Goal: Task Accomplishment & Management: Complete application form

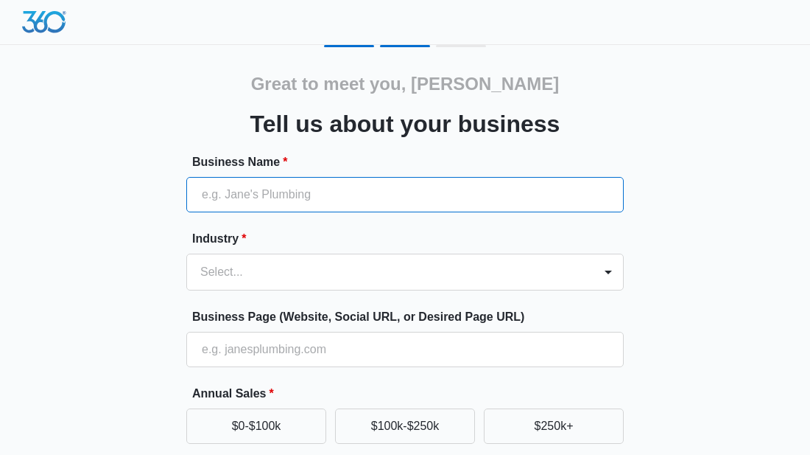
click at [415, 196] on input "Business Name *" at bounding box center [405, 194] width 438 height 35
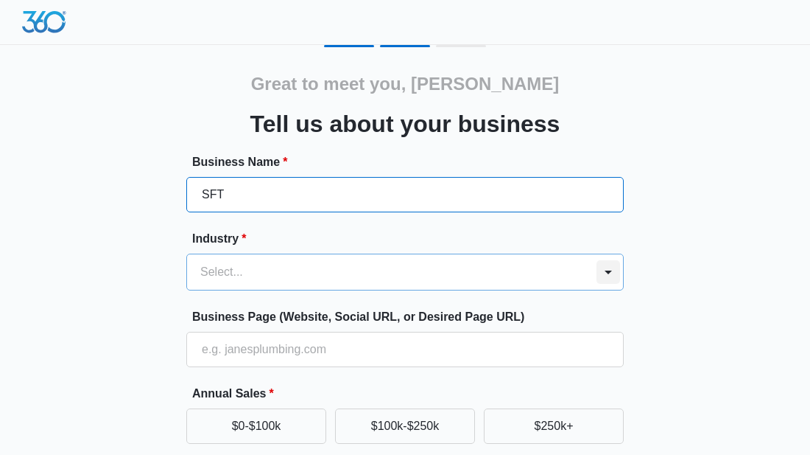
type input "SFT"
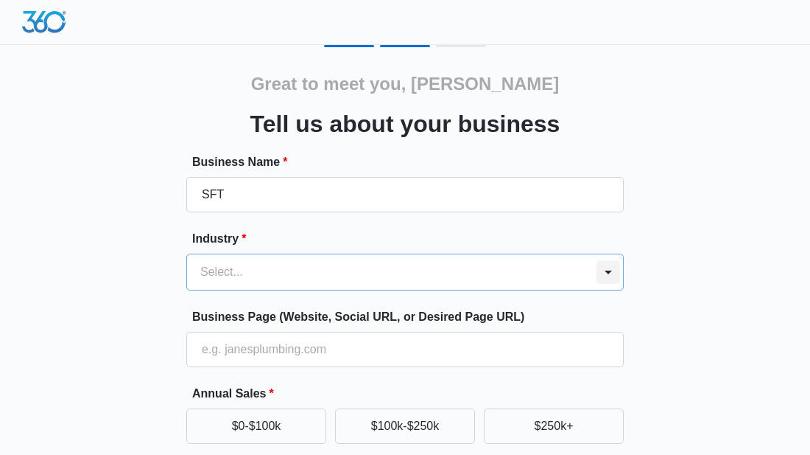
click at [608, 268] on div at bounding box center [609, 272] width 24 height 24
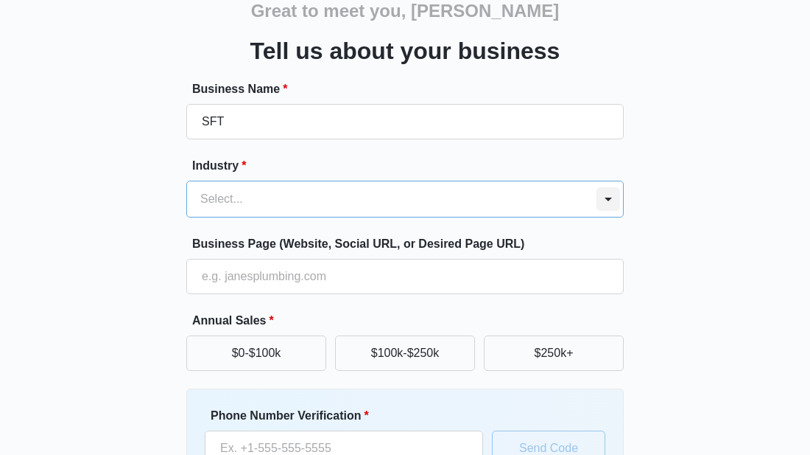
click at [608, 197] on div at bounding box center [609, 199] width 24 height 24
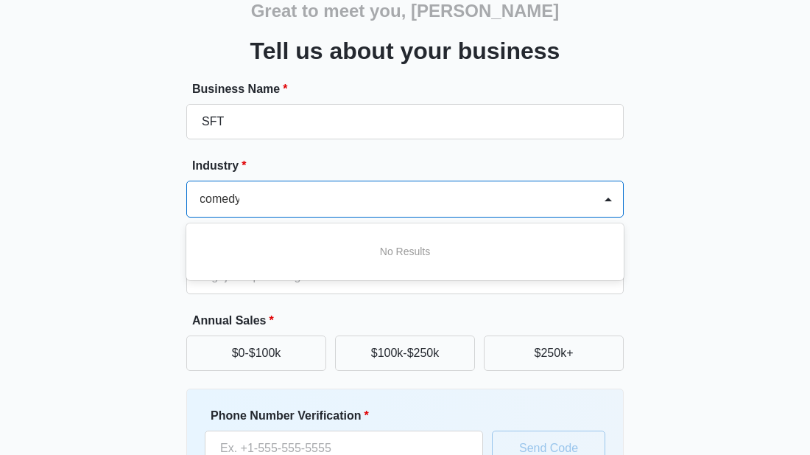
scroll to position [0, 1]
type input "comedy"
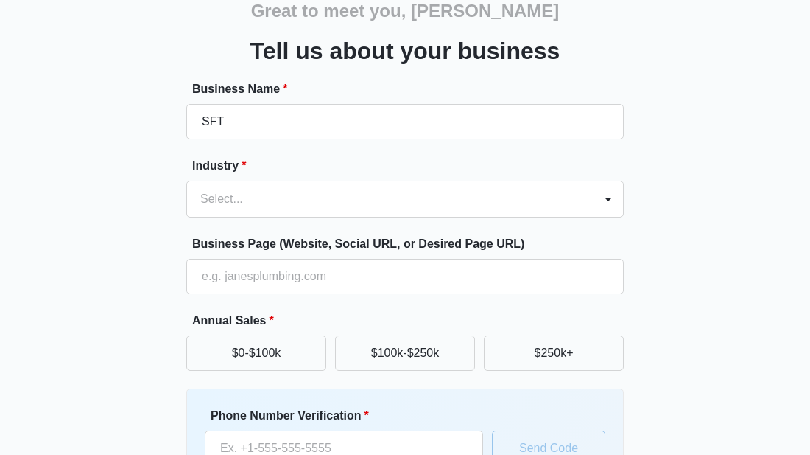
click at [690, 261] on div "Great to meet you, andy Tell us about your business Business Name * SFT Industr…" at bounding box center [406, 270] width 770 height 597
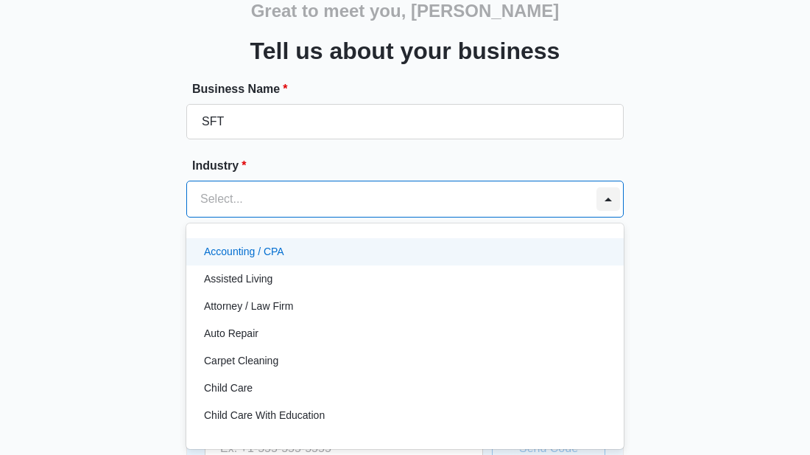
click at [608, 200] on div at bounding box center [609, 199] width 24 height 24
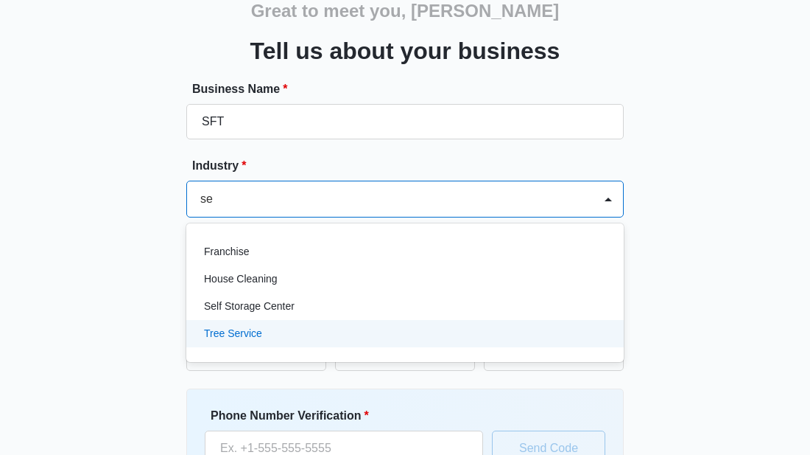
type input "s"
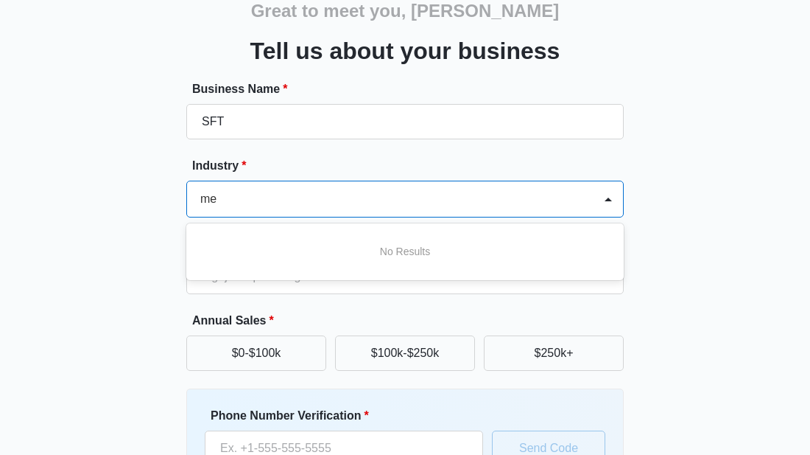
type input "m"
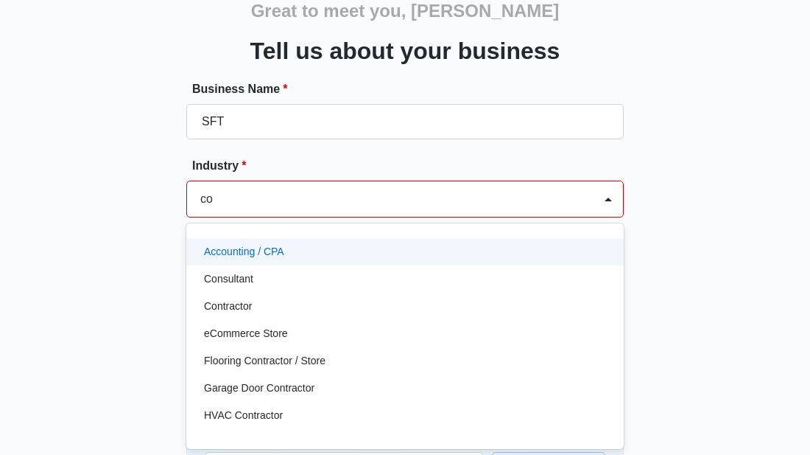
type input "c"
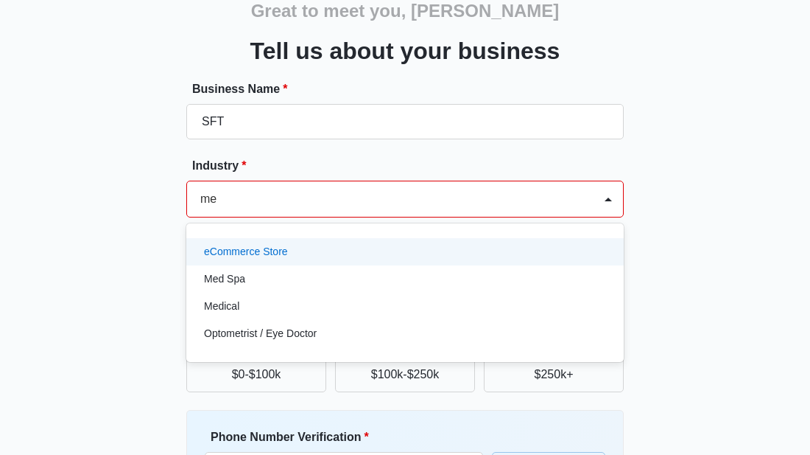
type input "m"
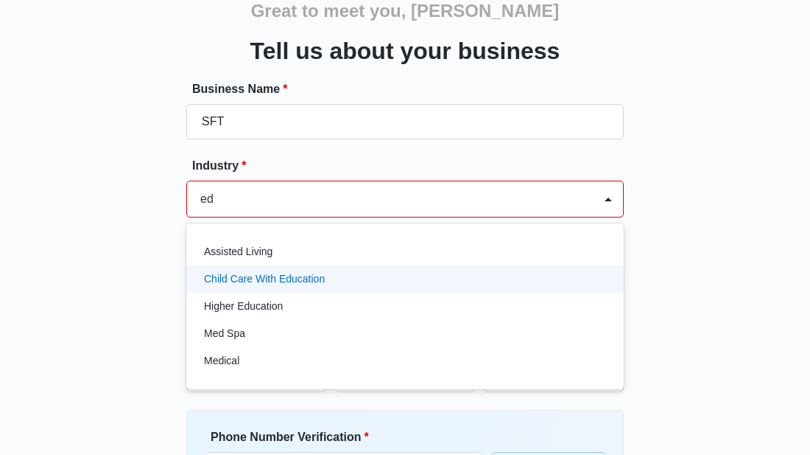
type input "e"
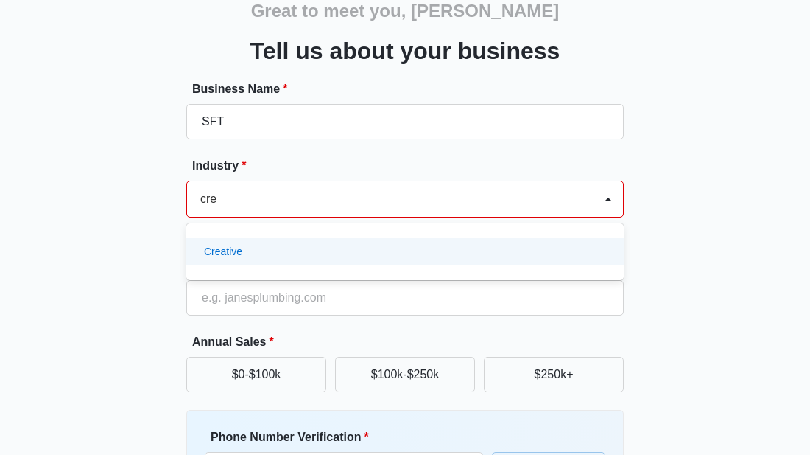
type input "crea"
click at [222, 255] on p "Creative" at bounding box center [223, 251] width 38 height 15
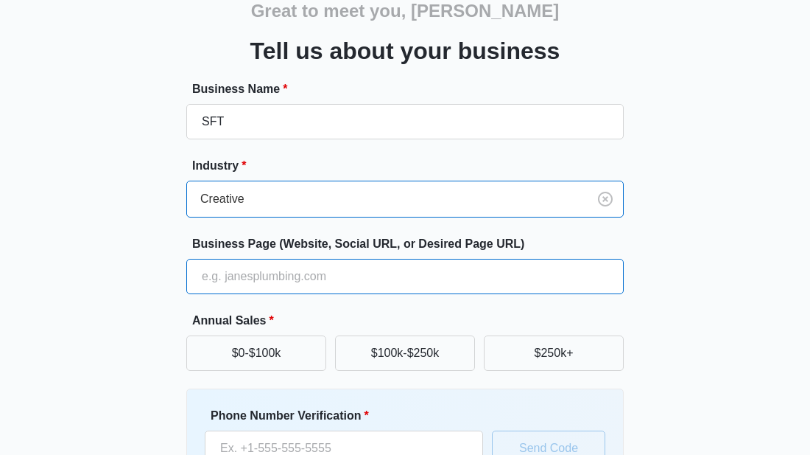
click at [249, 278] on input "Business Page (Website, Social URL, or Desired Page URL)" at bounding box center [405, 276] width 438 height 35
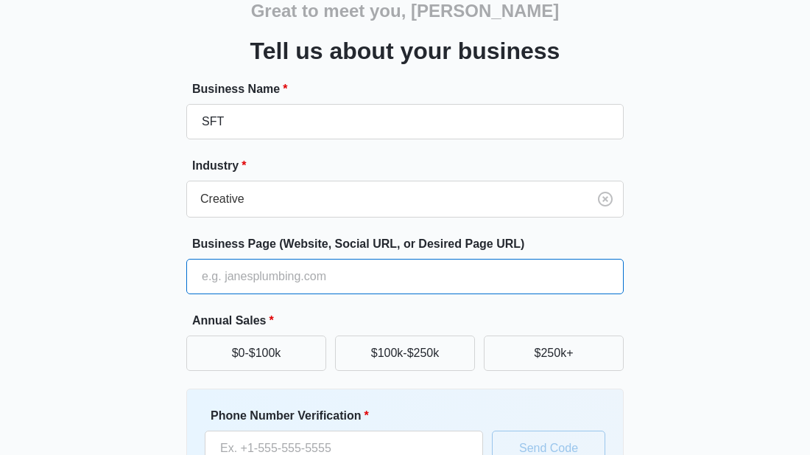
type input "standupforyourteam.com"
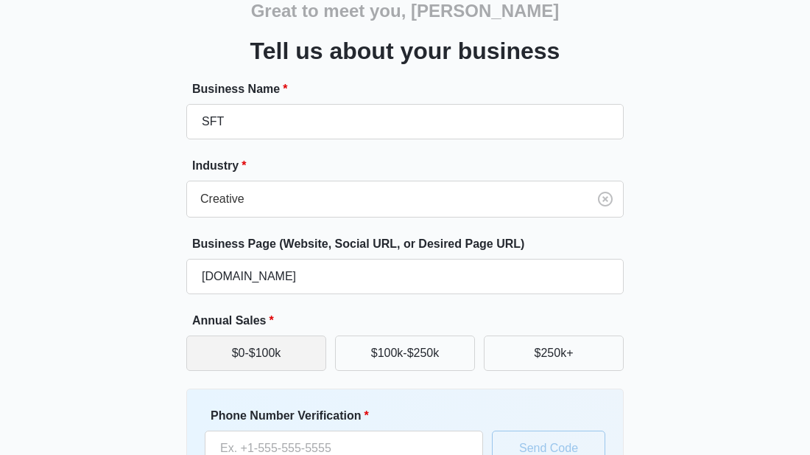
click at [230, 351] on button "$0-$100k" at bounding box center [256, 352] width 140 height 35
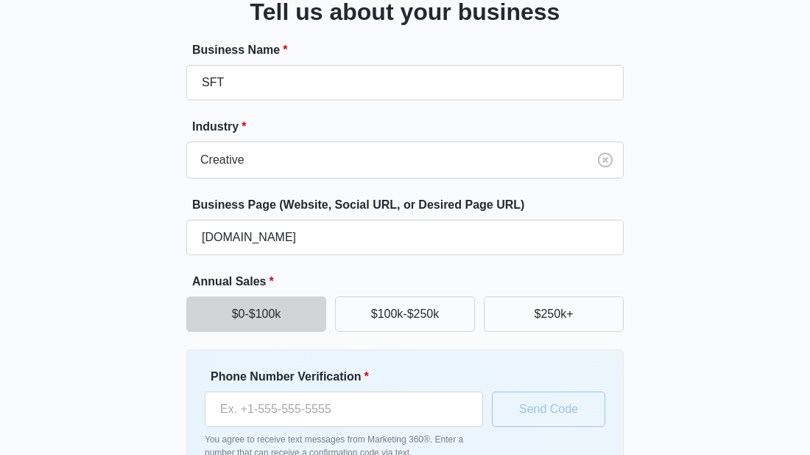
scroll to position [131, 0]
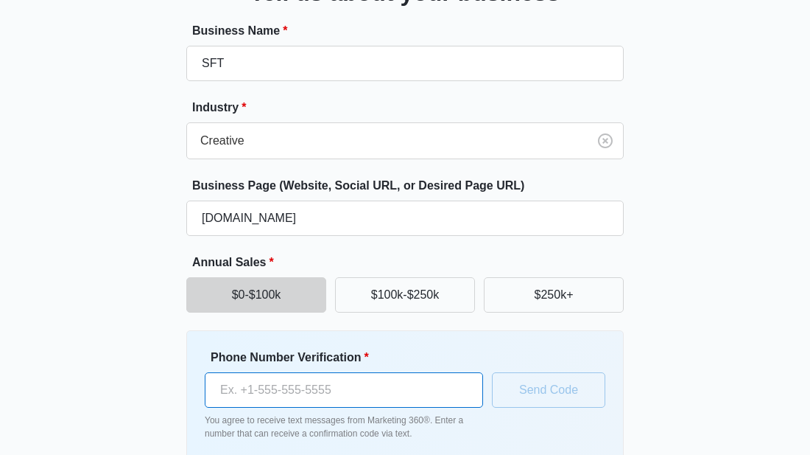
click at [313, 382] on input "Phone Number Verification *" at bounding box center [344, 389] width 278 height 35
type input "(312) 404-0960"
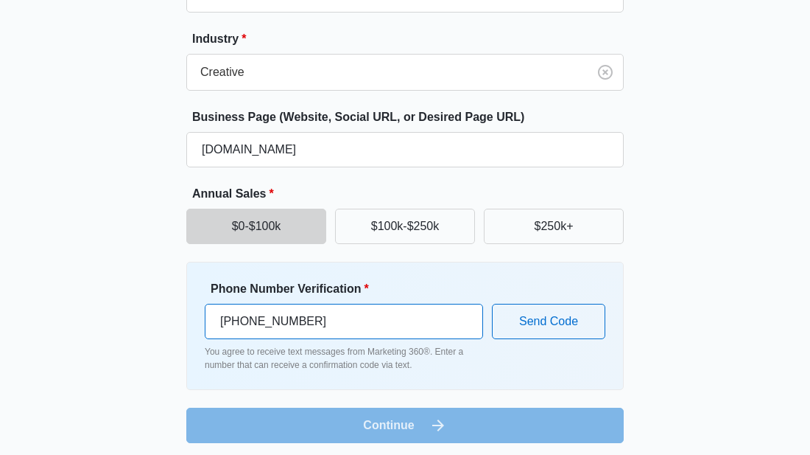
scroll to position [206, 0]
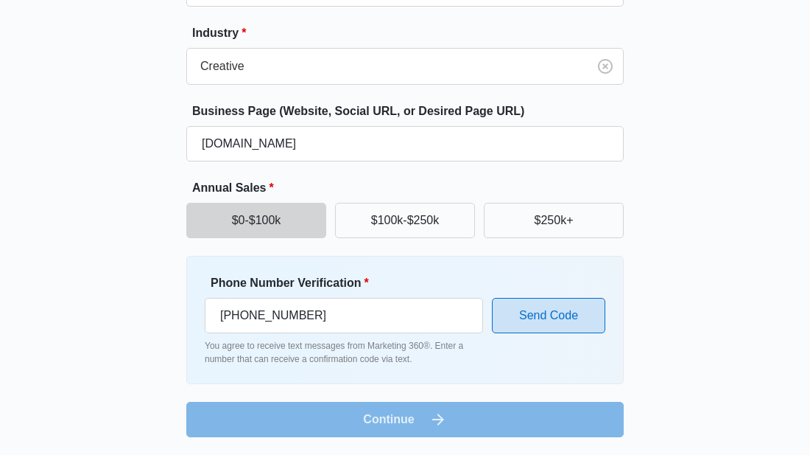
click at [541, 316] on button "Send Code" at bounding box center [548, 315] width 113 height 35
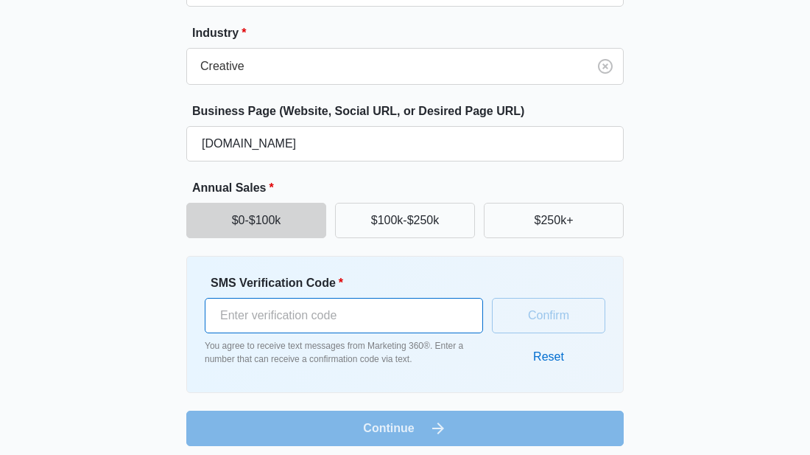
click at [295, 317] on input "SMS Verification Code *" at bounding box center [344, 315] width 278 height 35
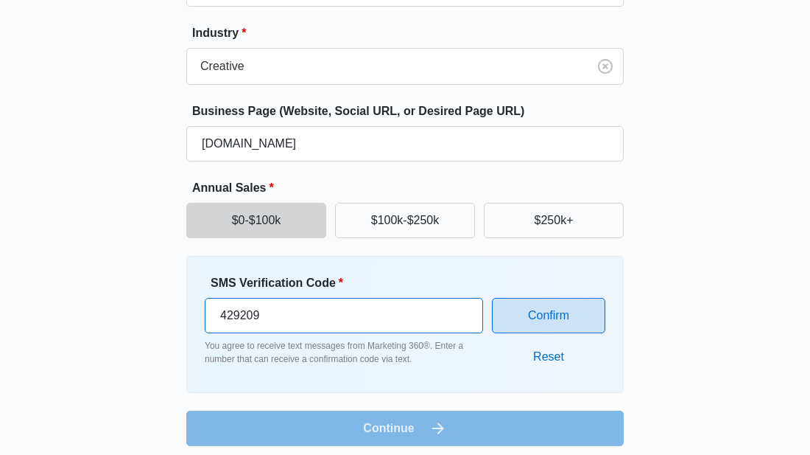
type input "429209"
click at [533, 316] on button "Confirm" at bounding box center [548, 315] width 113 height 35
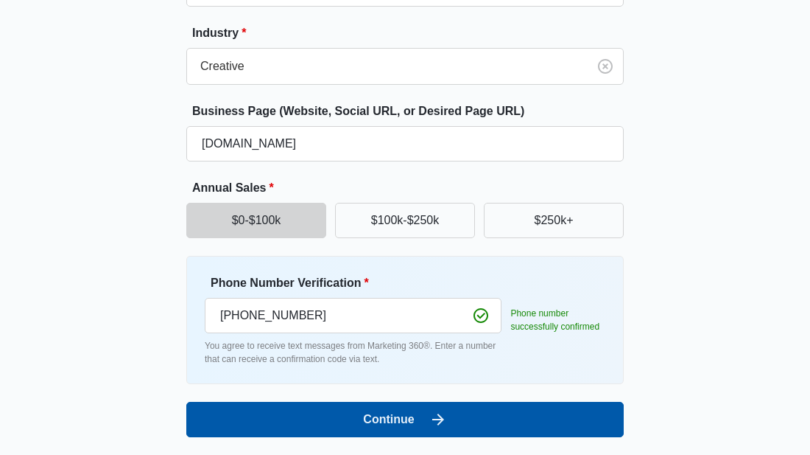
click at [417, 416] on button "Continue" at bounding box center [405, 418] width 438 height 35
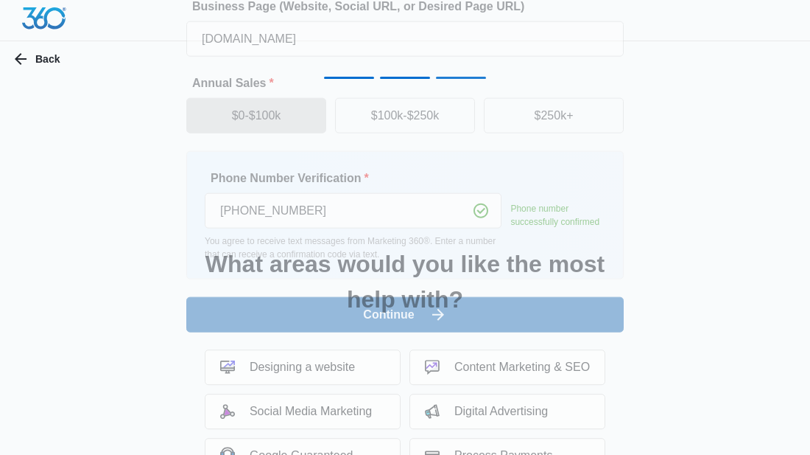
scroll to position [0, 0]
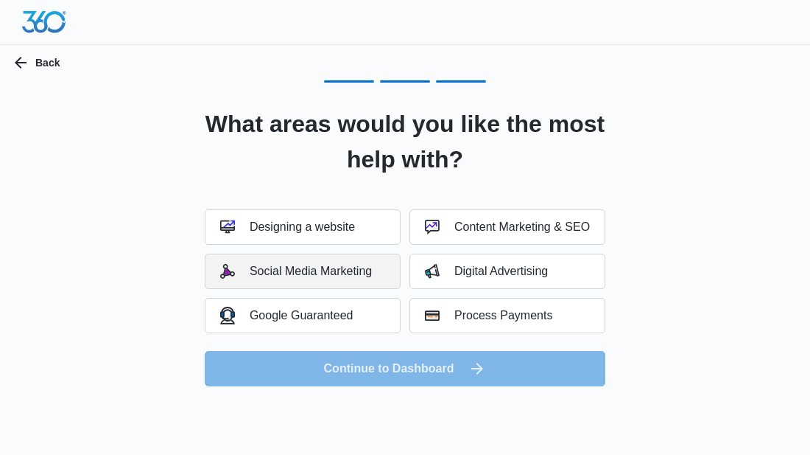
click at [305, 277] on div "Social Media Marketing" at bounding box center [296, 271] width 152 height 15
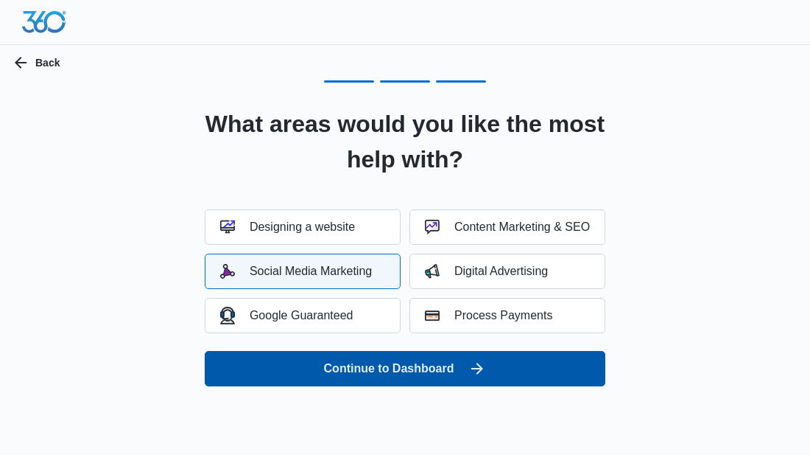
click at [322, 365] on button "Continue to Dashboard" at bounding box center [405, 368] width 401 height 35
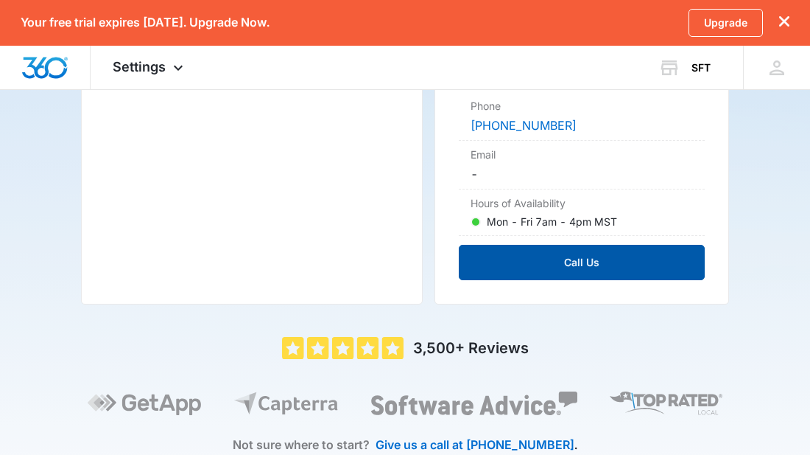
scroll to position [475, 0]
